Goal: Obtain resource: Download file/media

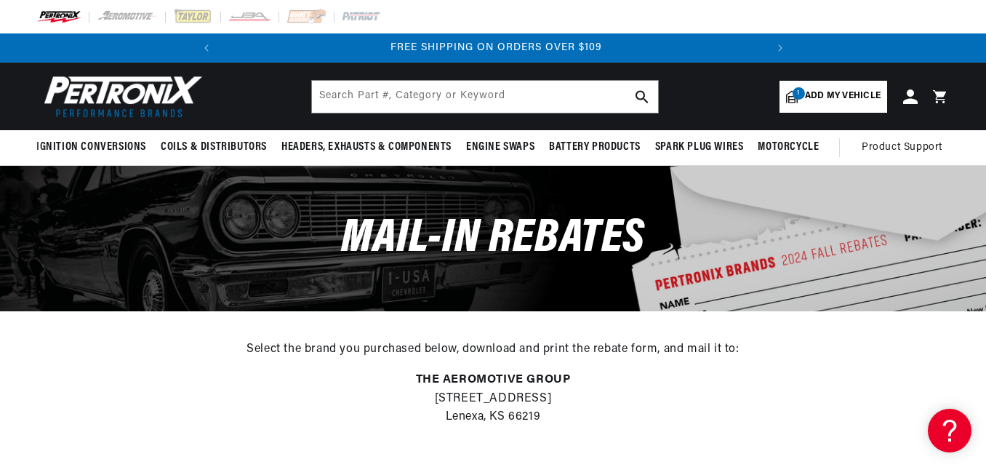
scroll to position [0, 543]
click at [822, 409] on p "THE AEROMOTIVE GROUP [STREET_ADDRESS] Lenexa, KS 66219" at bounding box center [493, 399] width 986 height 56
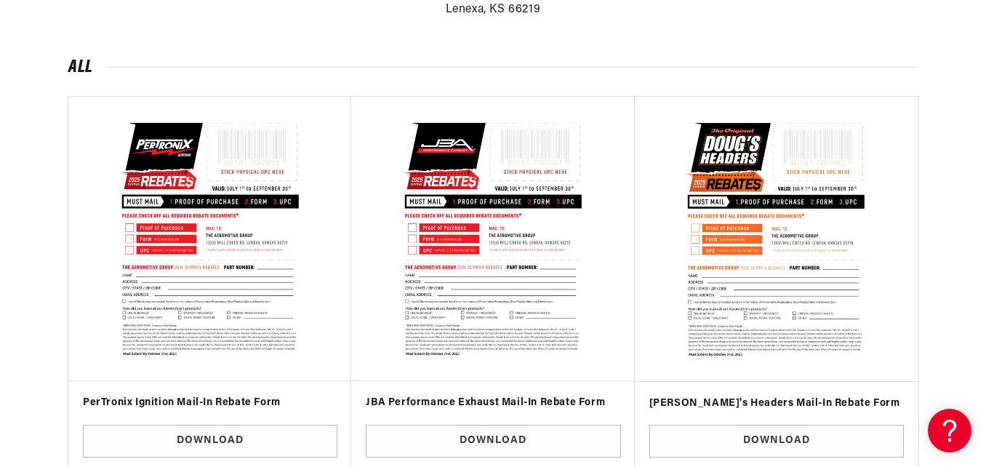
scroll to position [436, 0]
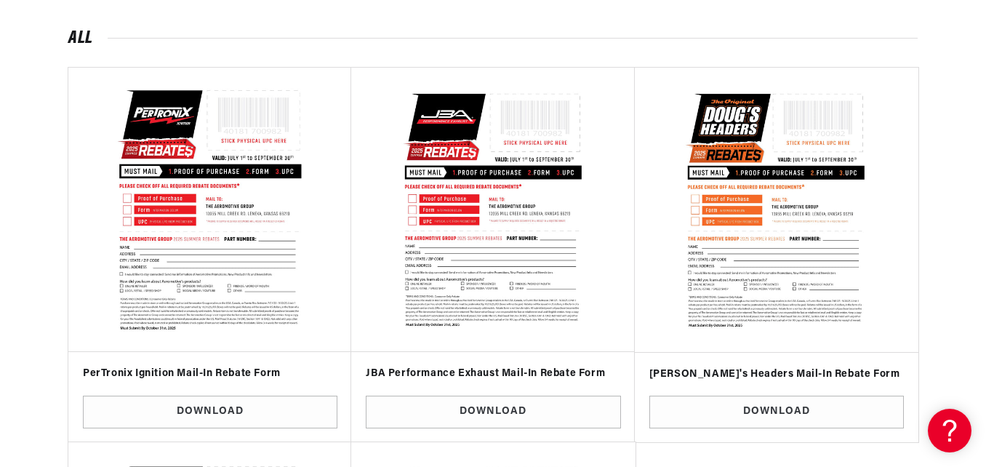
click at [192, 241] on img at bounding box center [210, 210] width 263 height 263
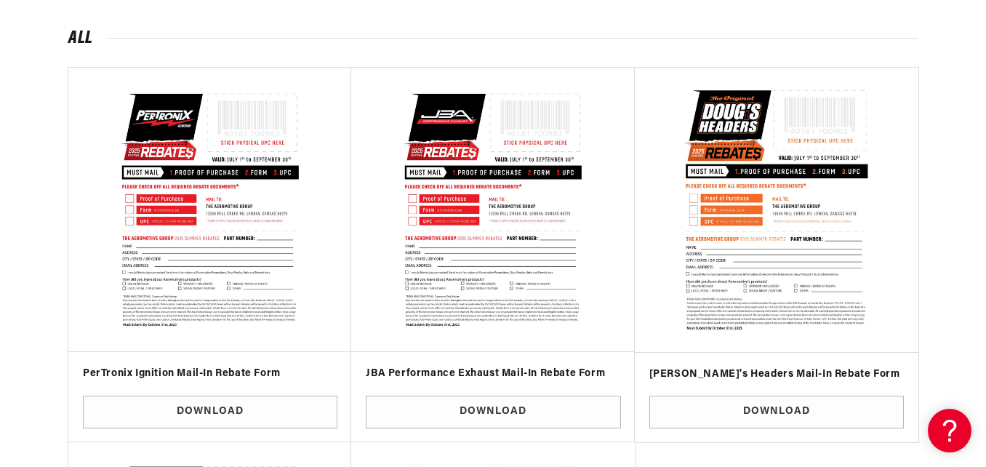
scroll to position [0, 0]
click at [728, 117] on img at bounding box center [776, 210] width 263 height 263
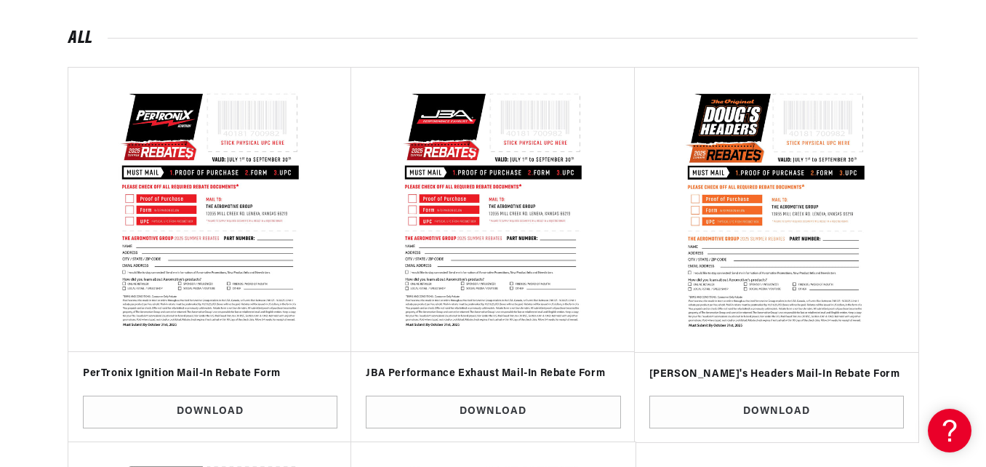
scroll to position [0, 543]
click at [981, 455] on section "All All Vendor: PerTronix Ignition Mail-In Rebate Form Download Vendor: JBA Per…" at bounding box center [493, 423] width 986 height 837
